Goal: Navigation & Orientation: Find specific page/section

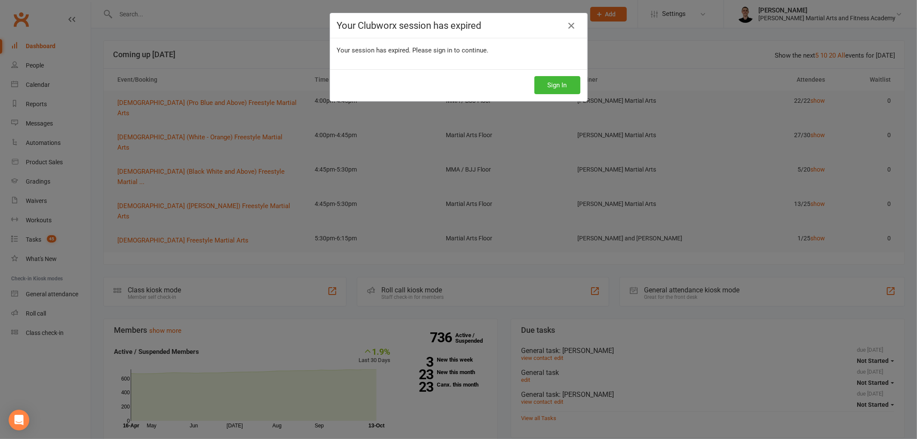
click at [567, 95] on div "Sign In" at bounding box center [458, 85] width 257 height 32
click at [567, 88] on button "Sign In" at bounding box center [558, 85] width 46 height 18
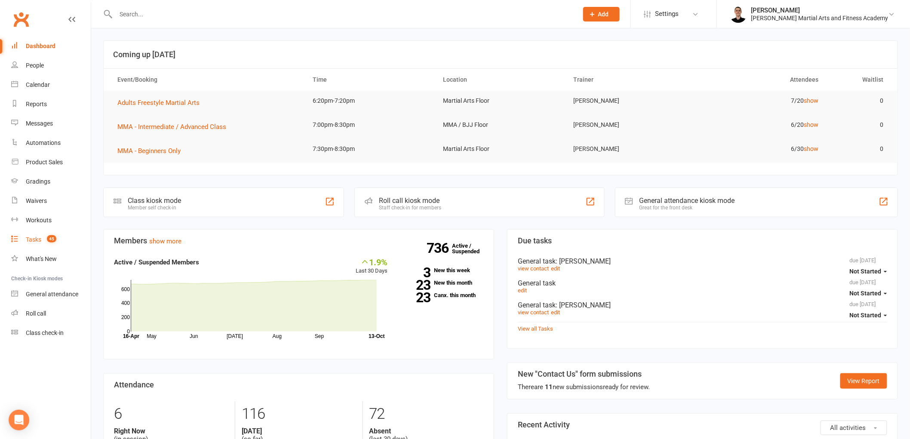
click at [20, 237] on link "Tasks 45" at bounding box center [51, 239] width 80 height 19
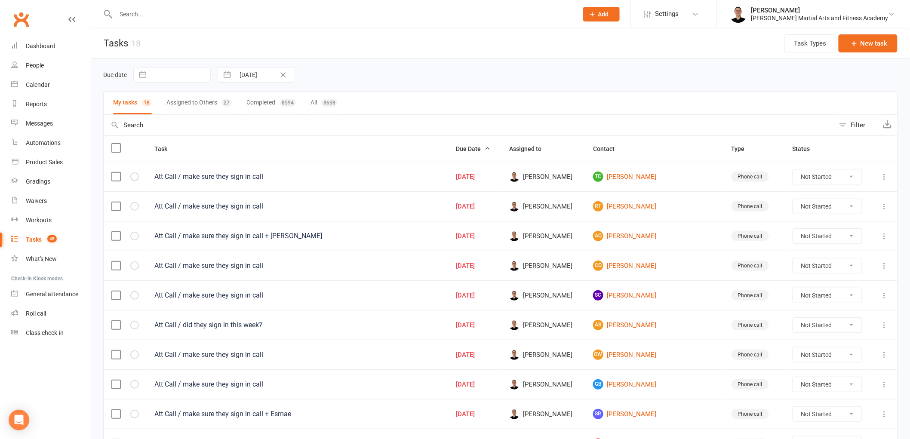
click at [79, 36] on div "Clubworx" at bounding box center [45, 25] width 91 height 32
click at [66, 48] on link "Dashboard" at bounding box center [51, 46] width 80 height 19
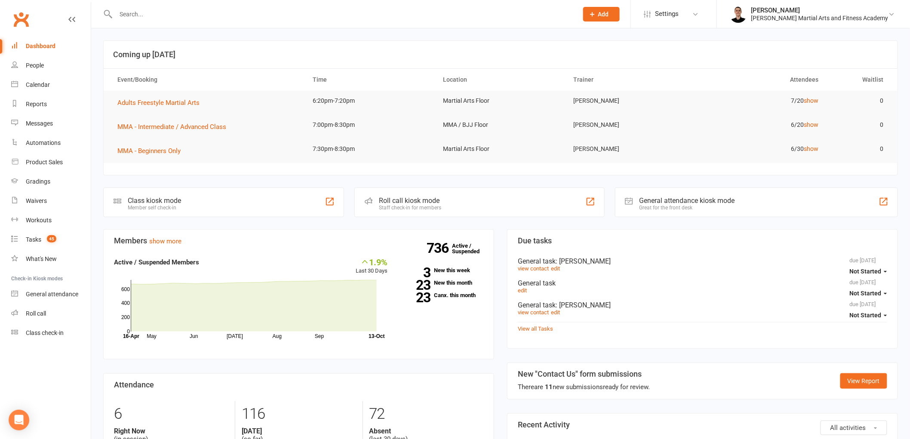
click at [459, 277] on div "736 Active / Suspended 3 New this week 23 New this month 23 Canx. this month" at bounding box center [441, 281] width 95 height 48
click at [460, 280] on link "23 New this month" at bounding box center [442, 283] width 83 height 6
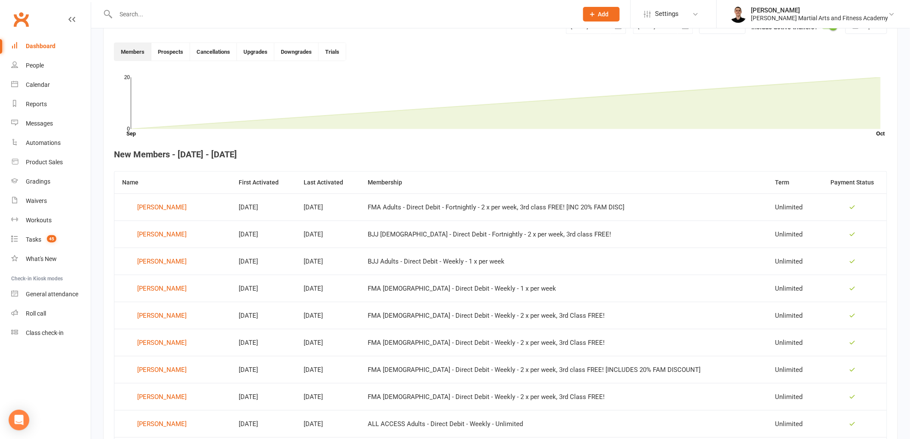
scroll to position [235, 0]
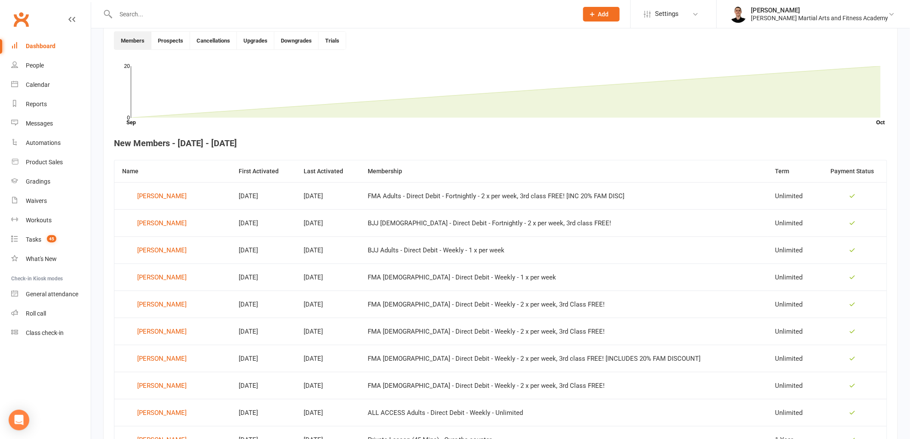
click at [62, 43] on link "Dashboard" at bounding box center [51, 46] width 80 height 19
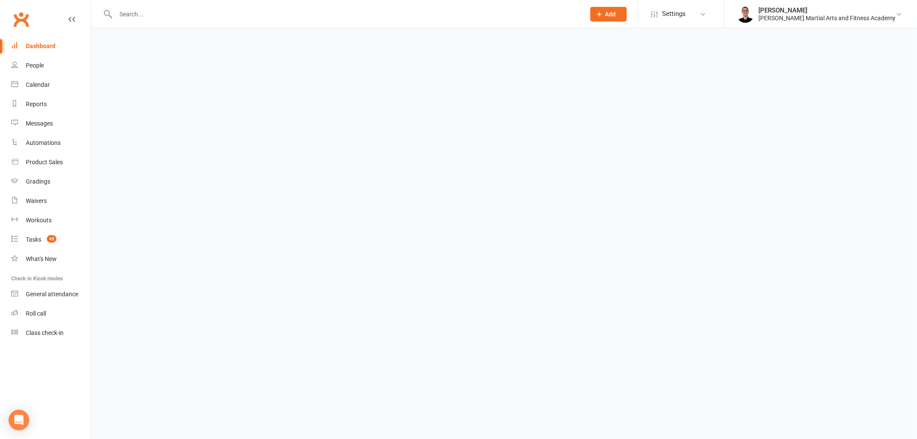
click at [62, 43] on link "Dashboard" at bounding box center [51, 46] width 80 height 19
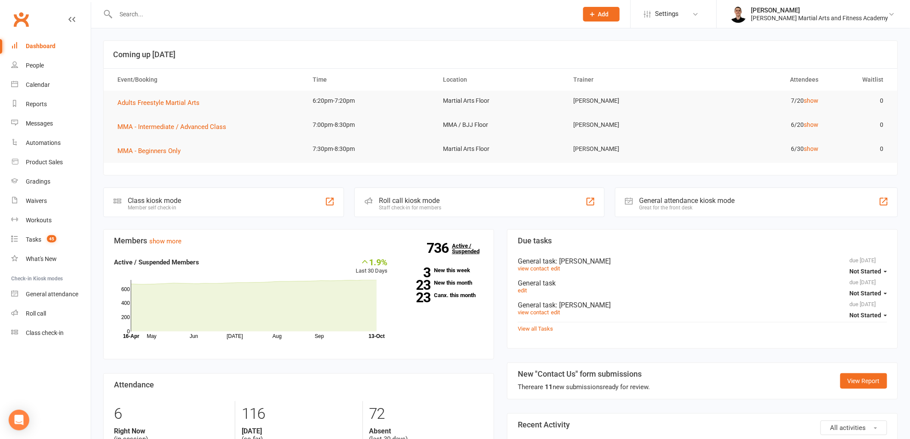
click at [461, 246] on link "736 Active / Suspended" at bounding box center [471, 249] width 38 height 24
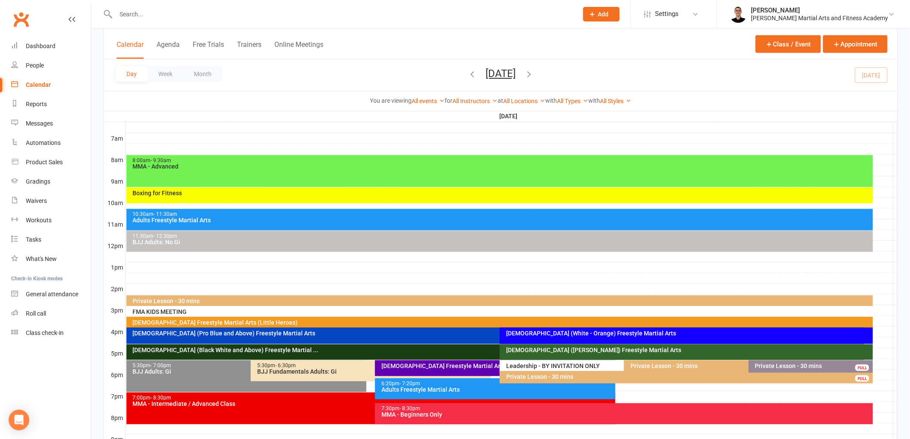
scroll to position [239, 0]
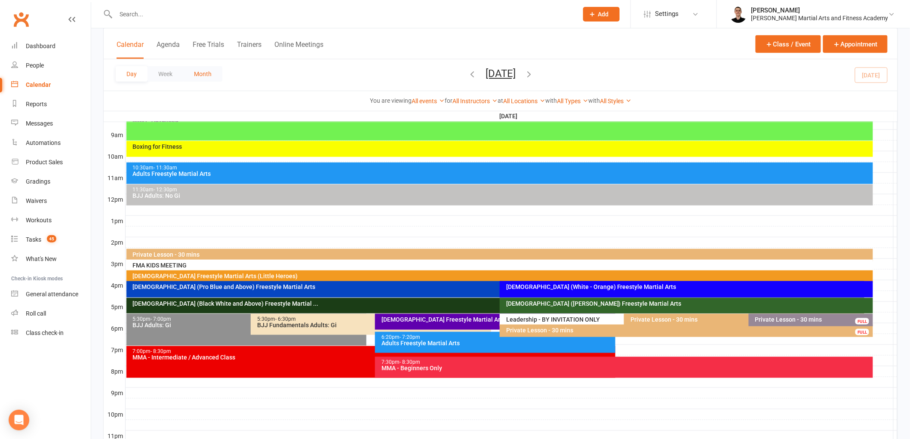
click at [199, 76] on button "Month" at bounding box center [202, 73] width 39 height 15
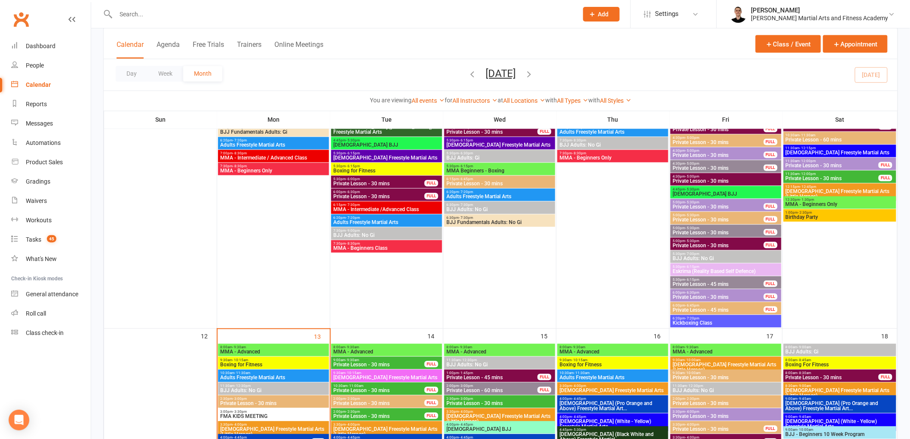
scroll to position [908, 0]
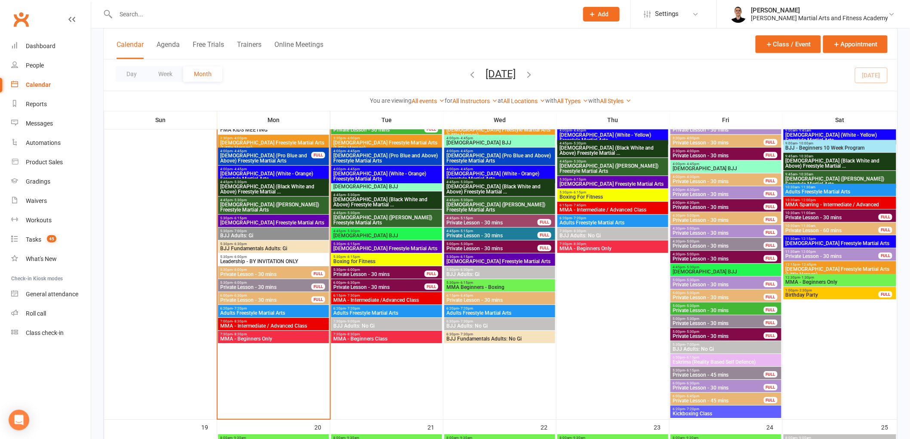
click at [315, 340] on span "MMA - Beginners Only" at bounding box center [274, 338] width 108 height 5
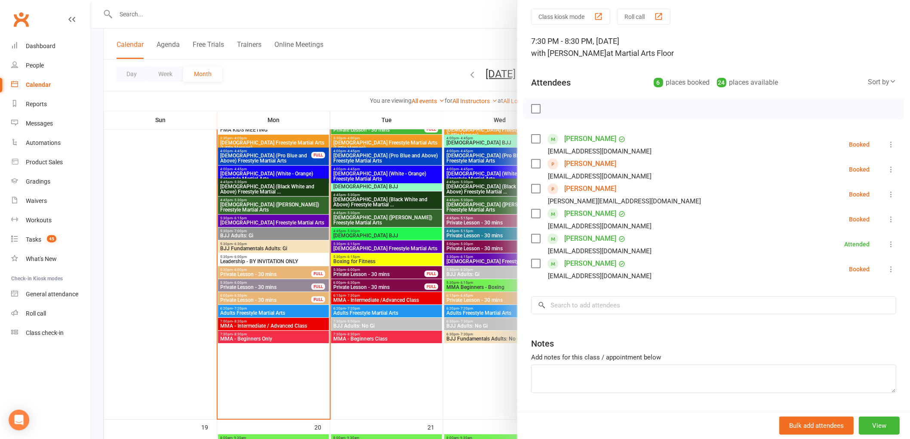
scroll to position [52, 0]
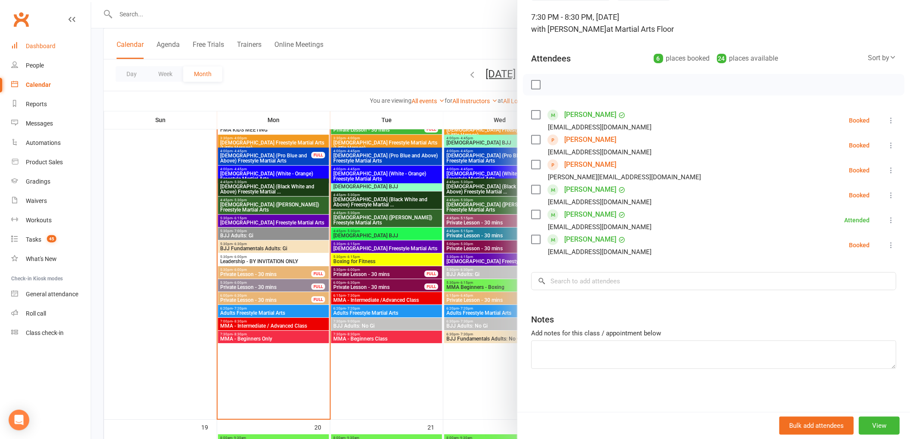
click at [28, 55] on link "Dashboard" at bounding box center [51, 46] width 80 height 19
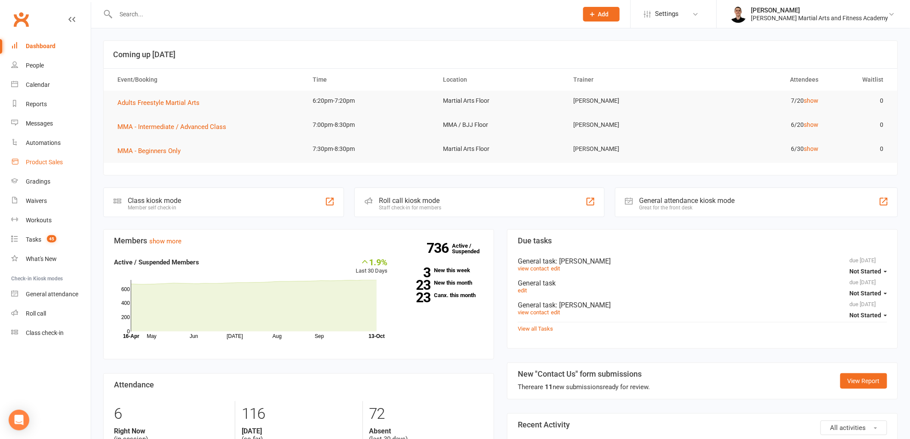
click at [28, 163] on div "Product Sales" at bounding box center [44, 162] width 37 height 7
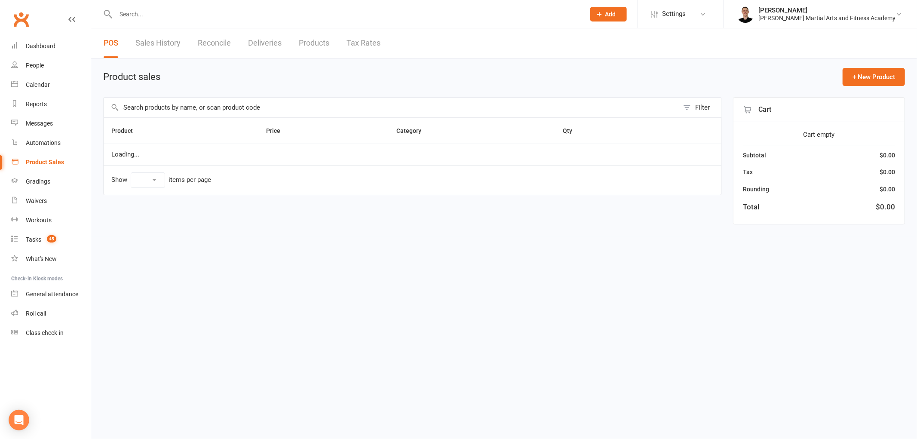
select select "100"
click at [316, 41] on link "Products" at bounding box center [314, 43] width 31 height 30
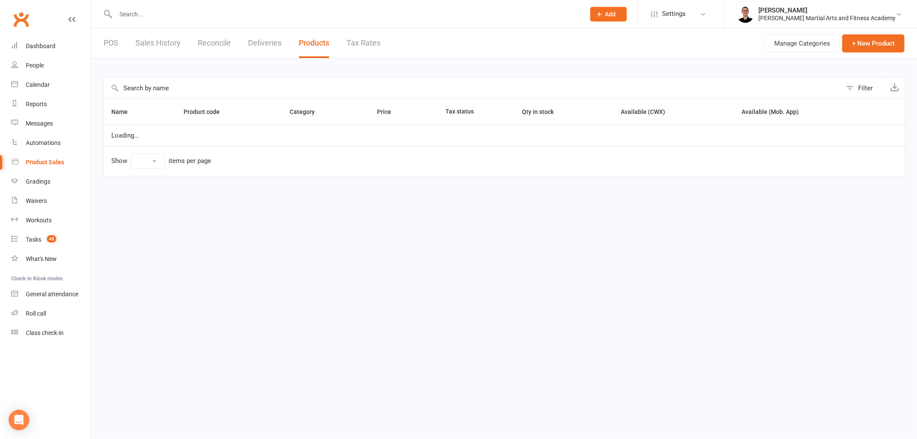
select select "100"
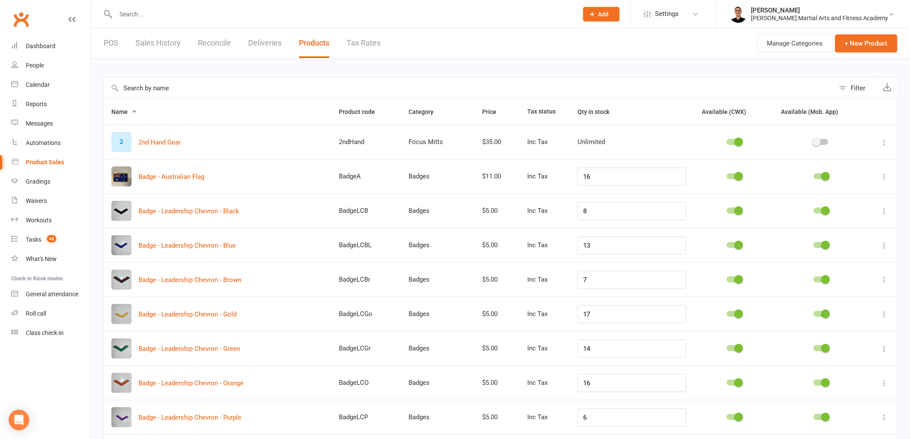
click at [234, 83] on input "text" at bounding box center [469, 88] width 731 height 21
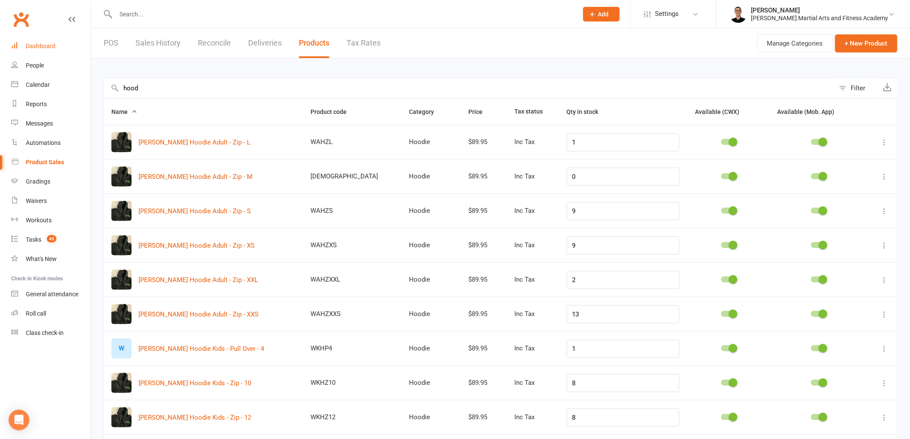
type input "hood"
click at [60, 46] on link "Dashboard" at bounding box center [51, 46] width 80 height 19
